Goal: Find specific page/section: Find specific page/section

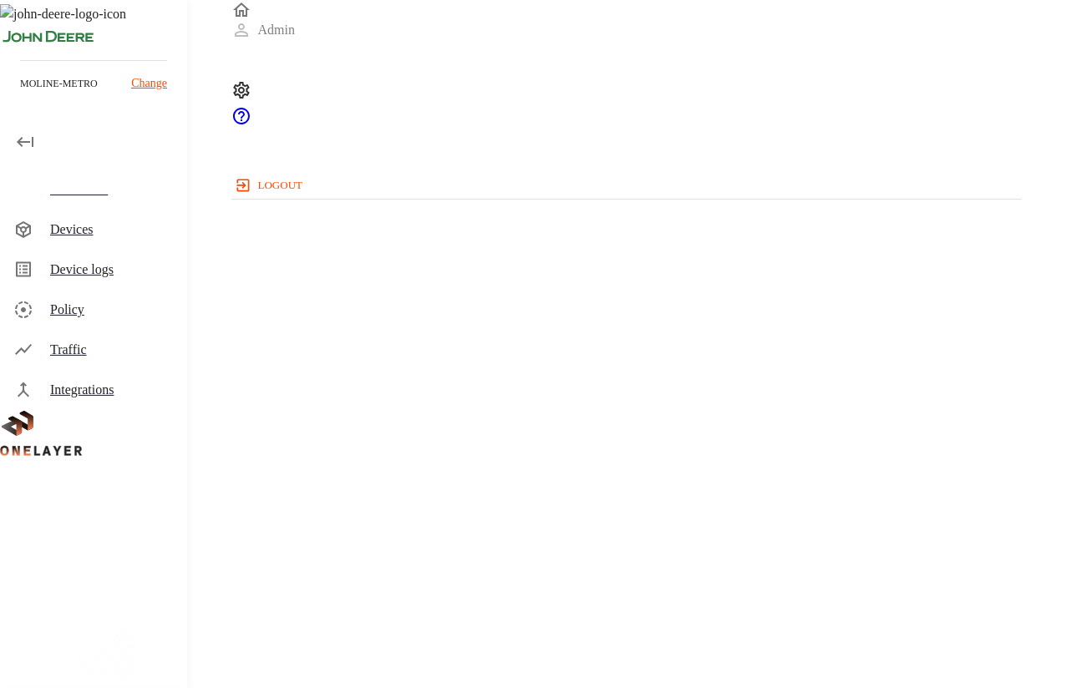
click at [103, 222] on div "Devices" at bounding box center [112, 230] width 124 height 20
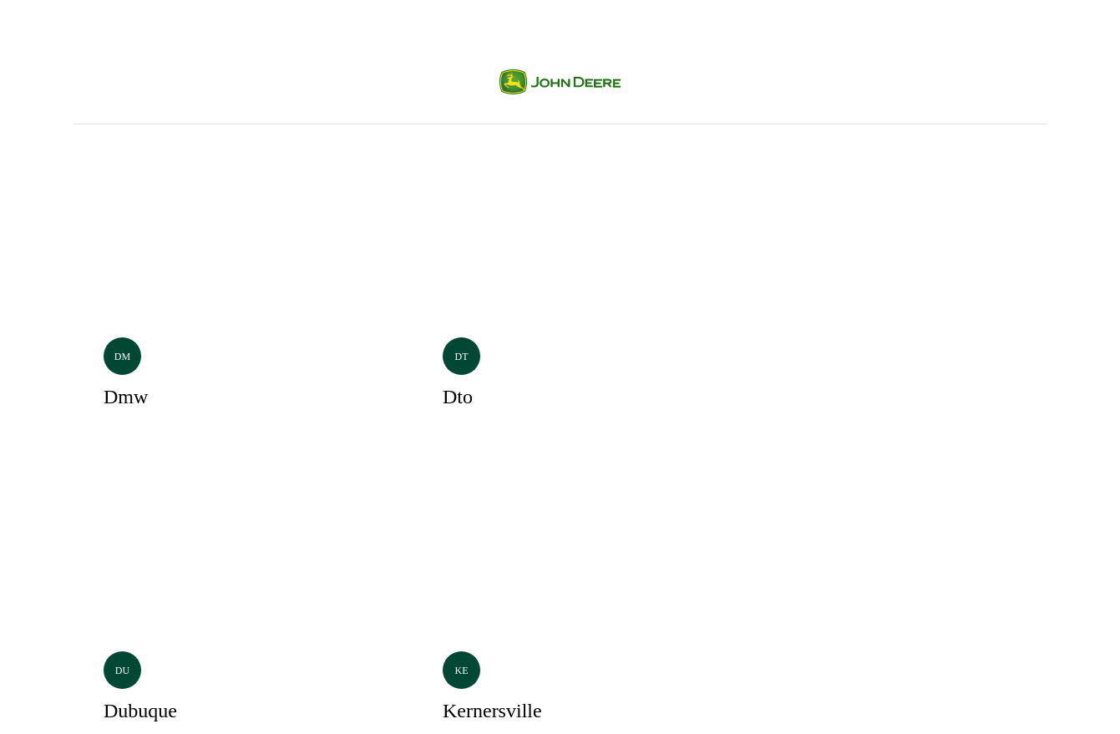
scroll to position [23, 0]
